Goal: Navigation & Orientation: Find specific page/section

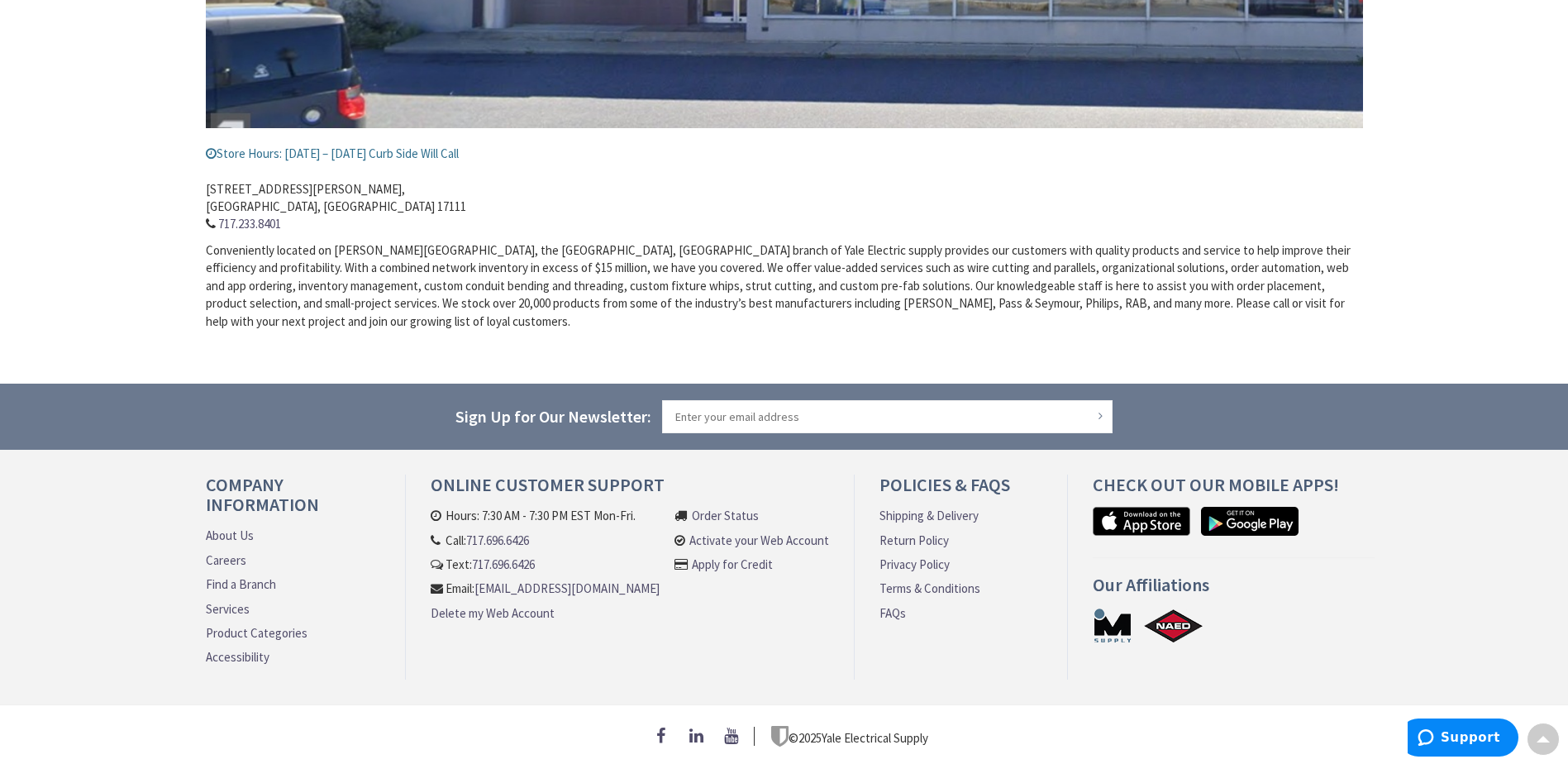
scroll to position [32, 0]
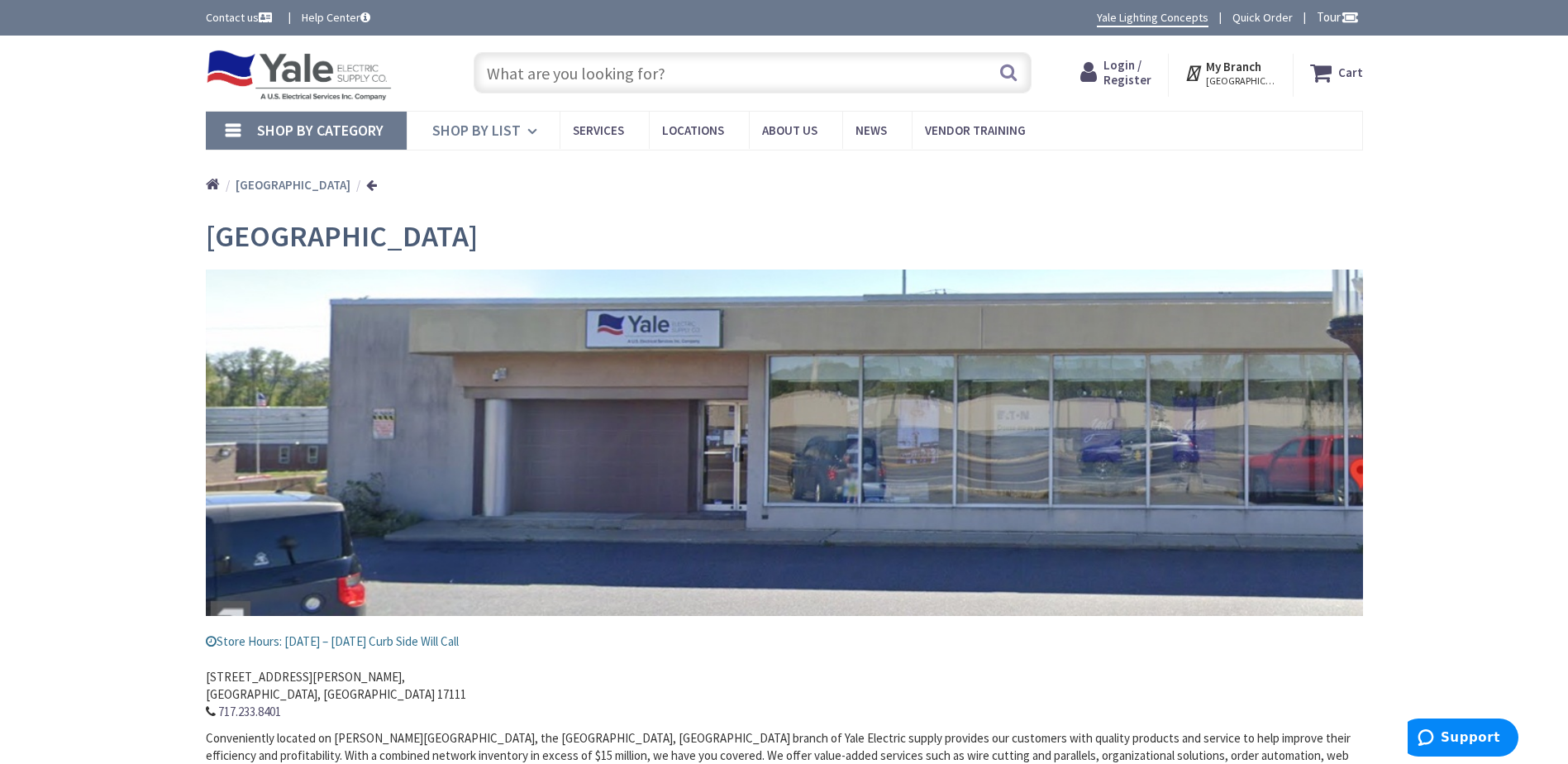
click at [523, 132] on link "Shop By List" at bounding box center [483, 131] width 152 height 38
click at [232, 127] on link "Shop By Category" at bounding box center [306, 131] width 201 height 38
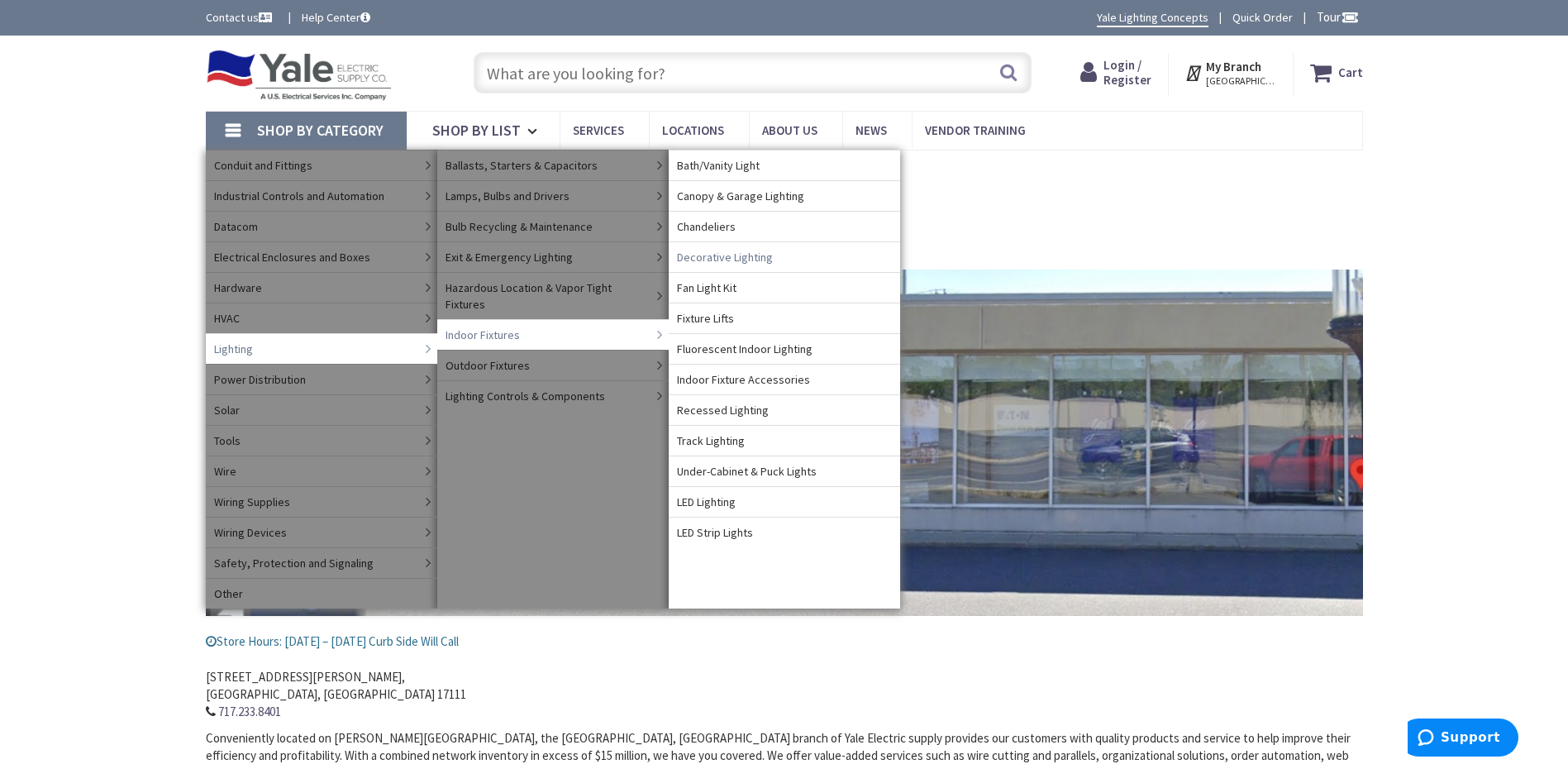
click at [754, 260] on span "Decorative Lighting" at bounding box center [725, 257] width 96 height 17
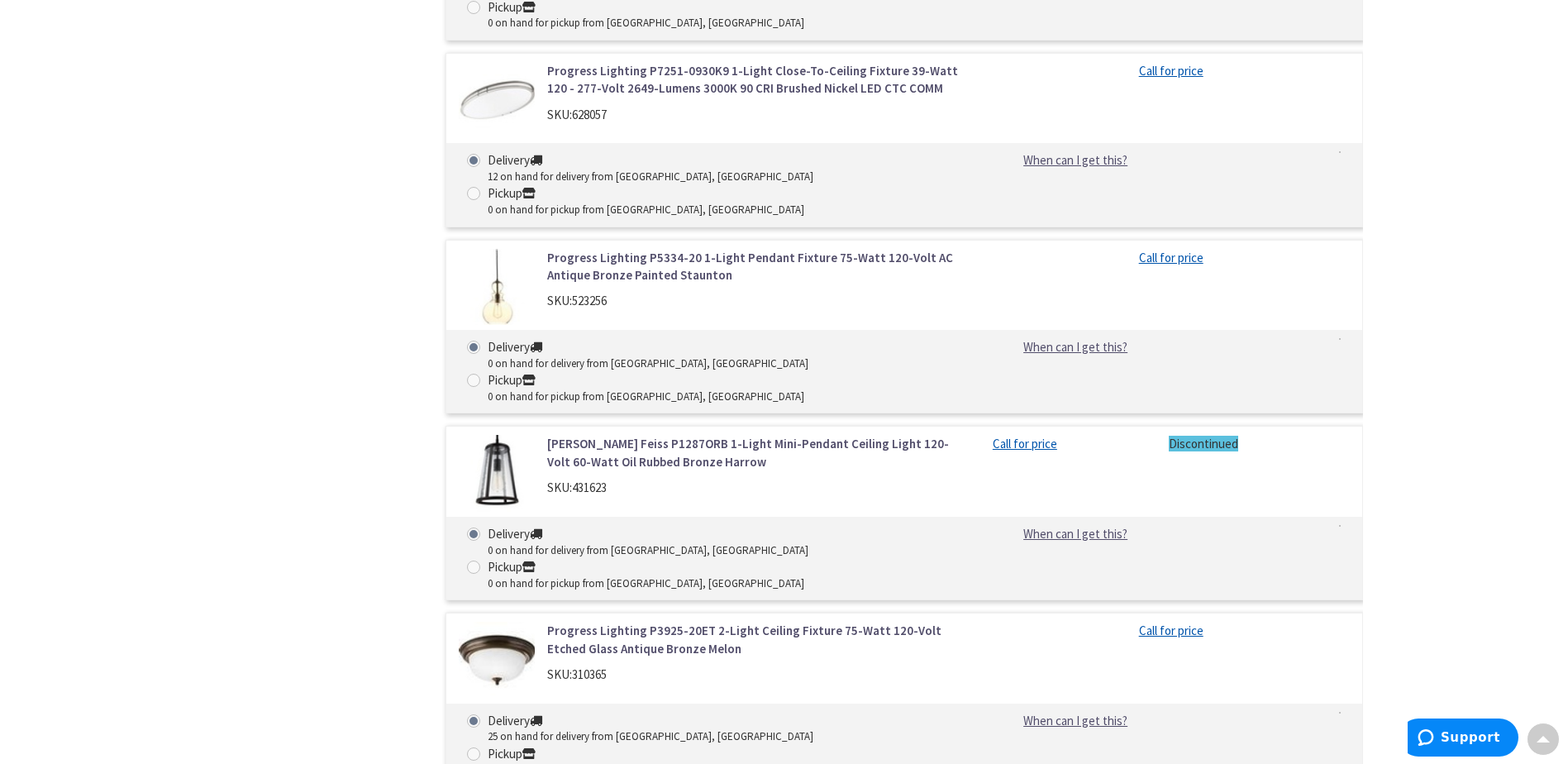
scroll to position [6281, 0]
